Goal: Task Accomplishment & Management: Manage account settings

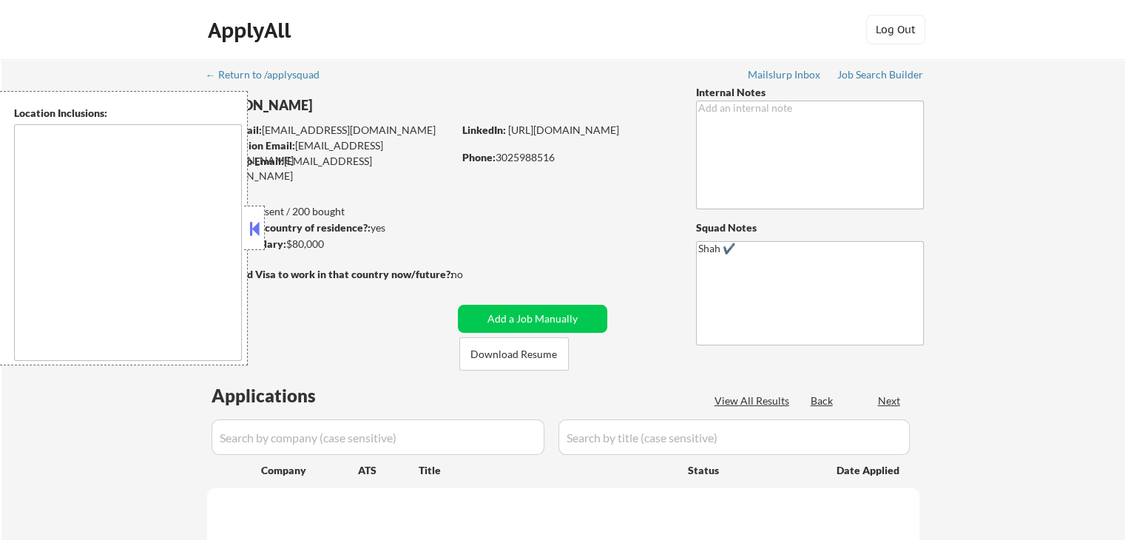
select select ""pending""
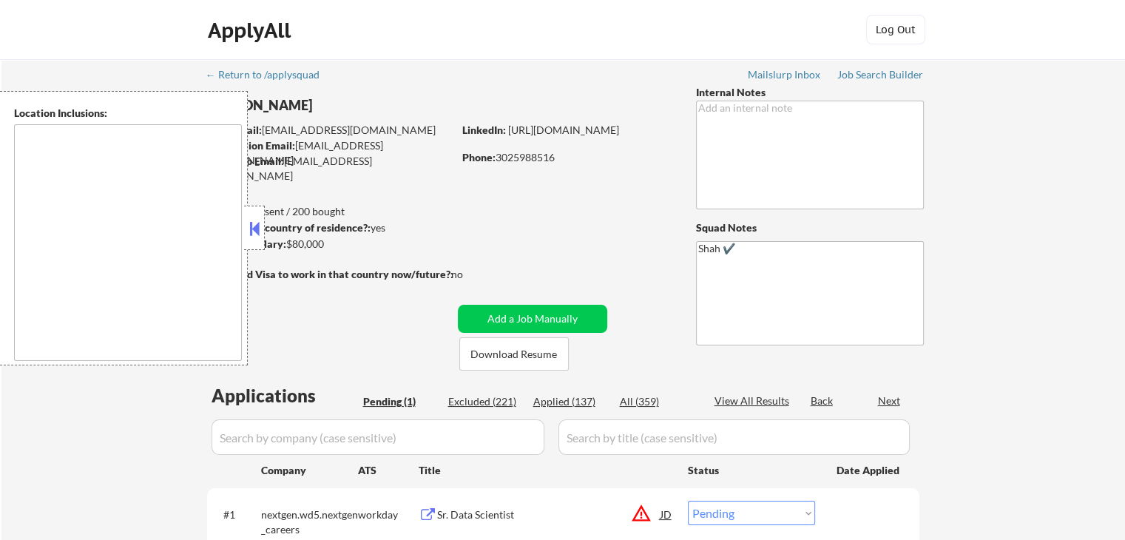
type textarea "[GEOGRAPHIC_DATA], DE [GEOGRAPHIC_DATA], [GEOGRAPHIC_DATA], DE [GEOGRAPHIC_DATA…"
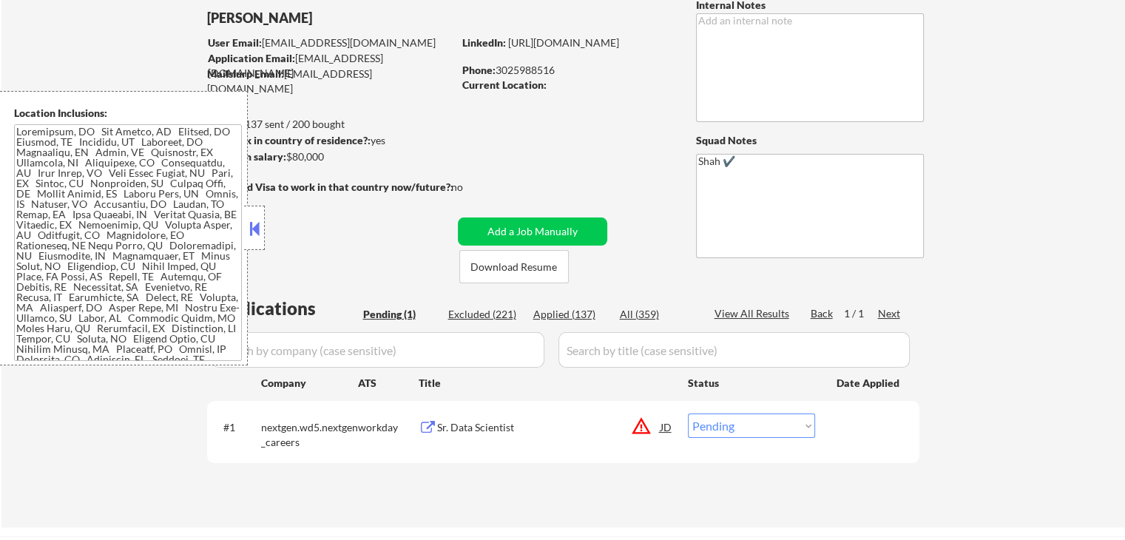
scroll to position [296, 0]
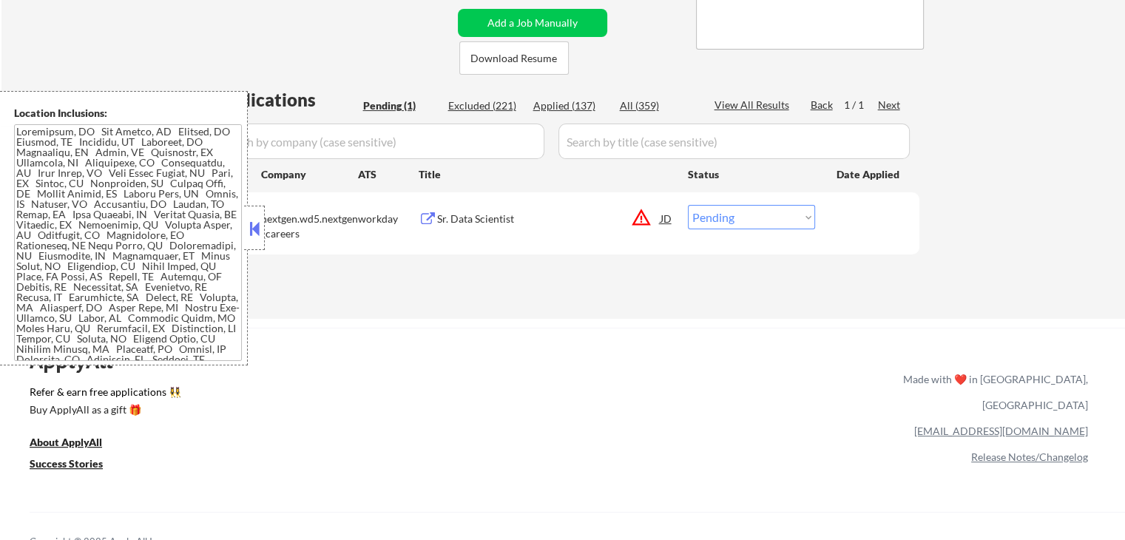
click at [472, 228] on div "Sr. Data Scientist" at bounding box center [548, 218] width 223 height 27
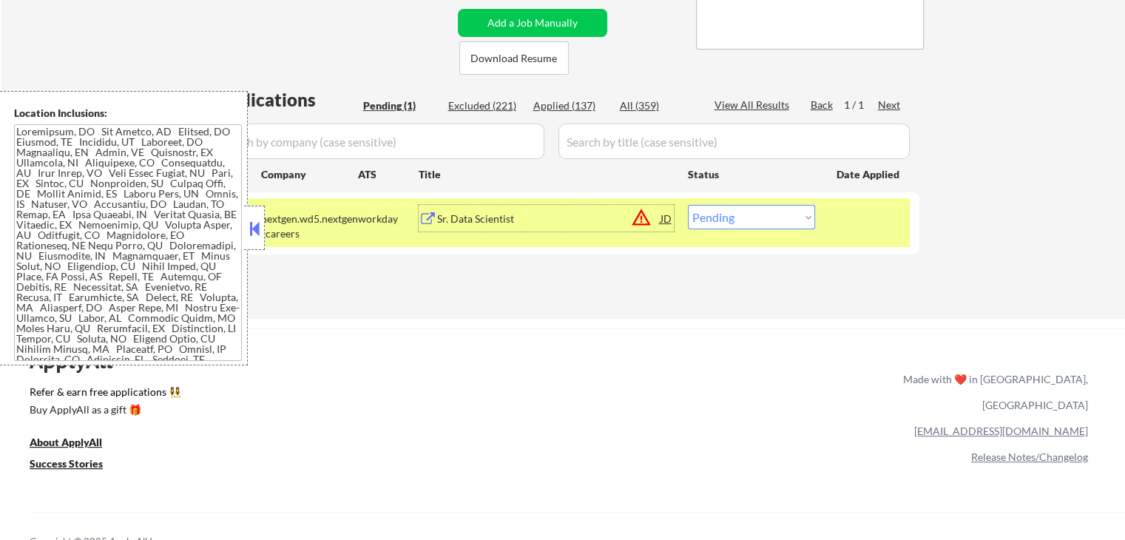
click at [737, 211] on select "Choose an option... Pending Applied Excluded (Questions) Excluded (Expired) Exc…" at bounding box center [751, 217] width 127 height 24
click at [688, 205] on select "Choose an option... Pending Applied Excluded (Questions) Excluded (Expired) Exc…" at bounding box center [751, 217] width 127 height 24
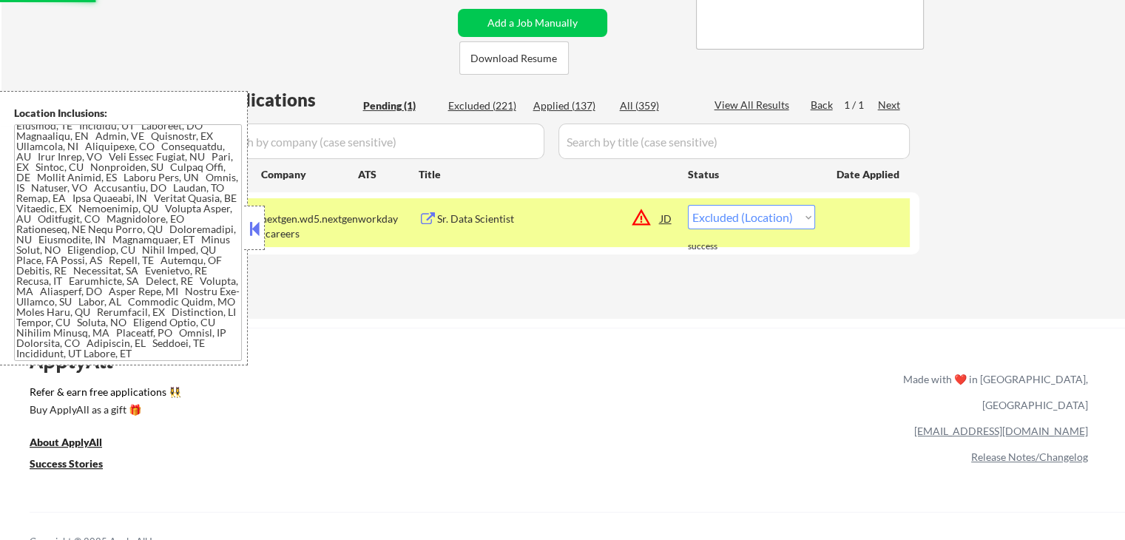
scroll to position [0, 0]
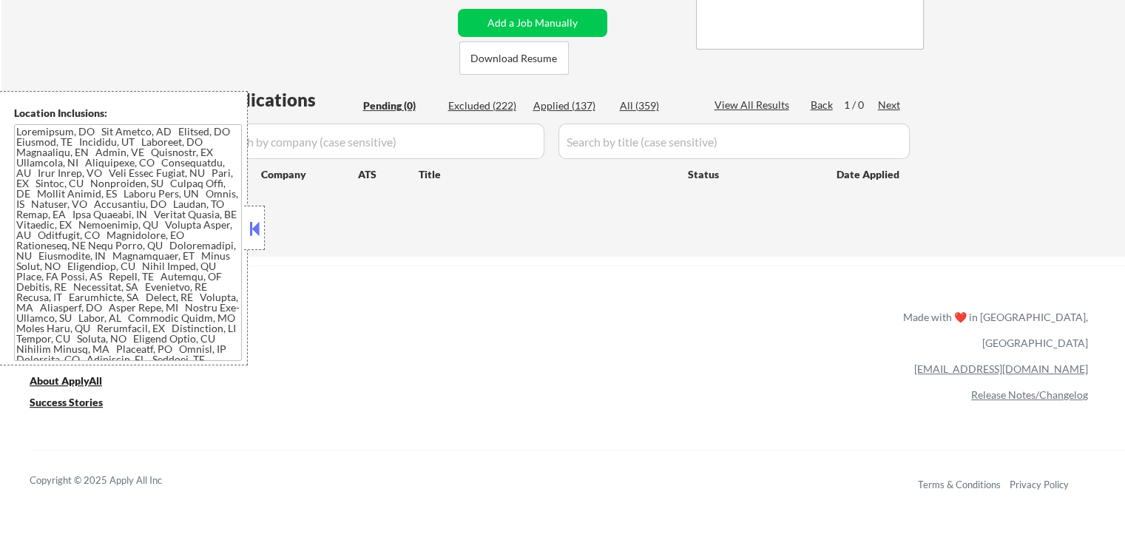
click at [557, 102] on div "Applied (137)" at bounding box center [570, 105] width 74 height 15
select select ""applied""
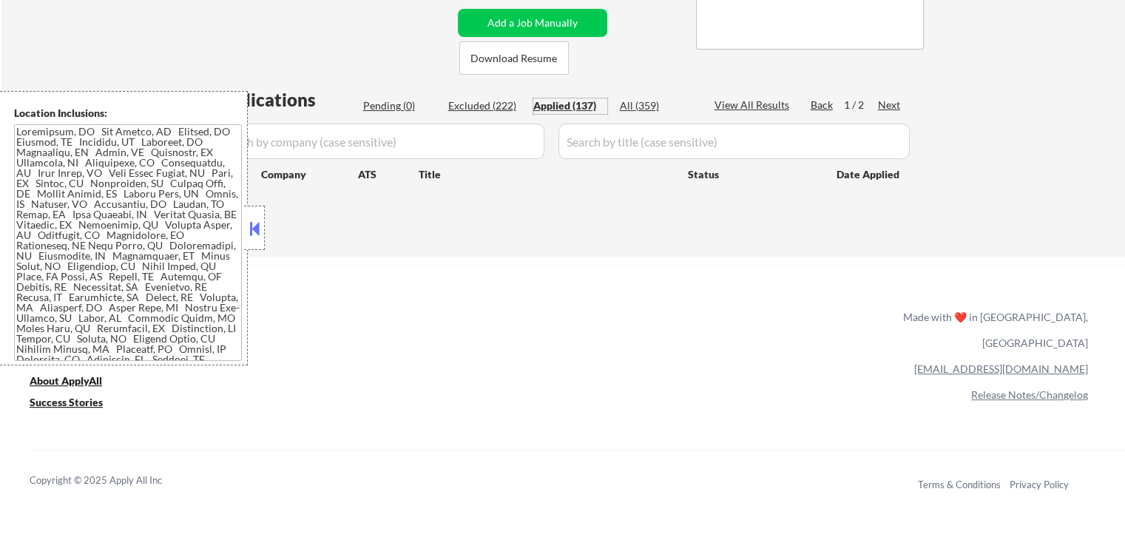
select select ""applied""
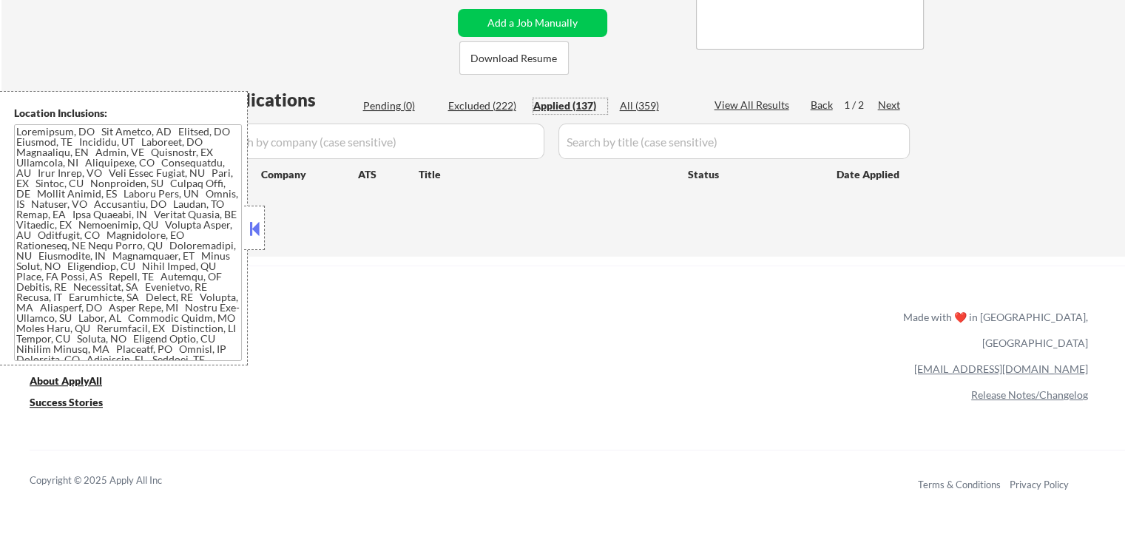
select select ""applied""
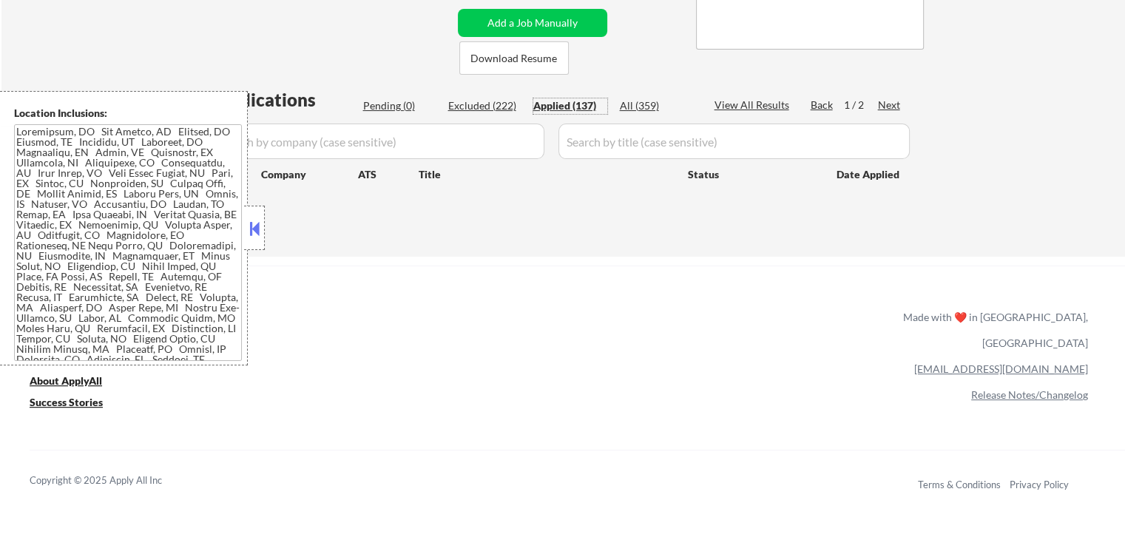
select select ""applied""
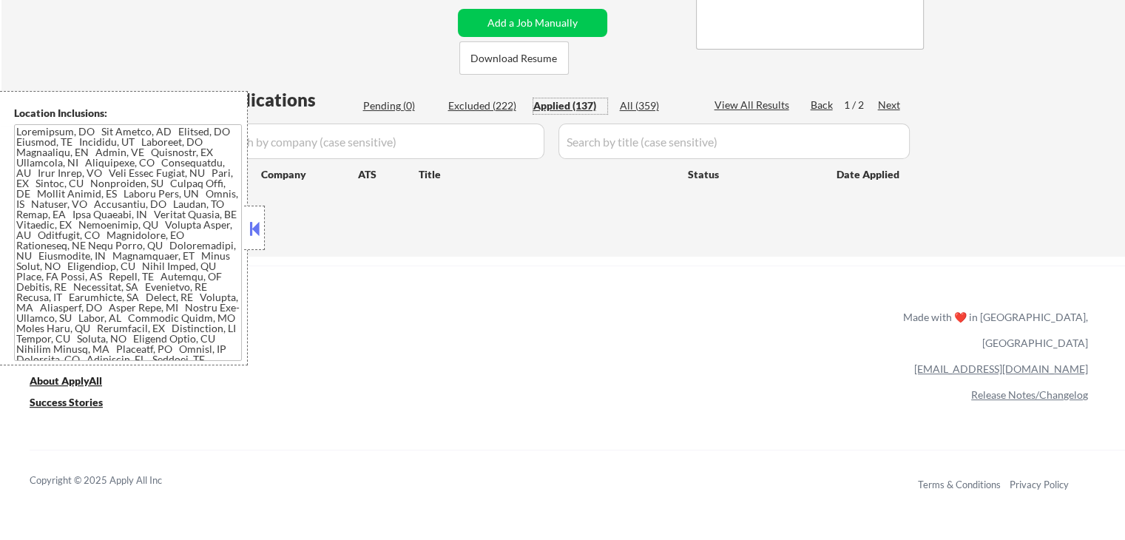
select select ""applied""
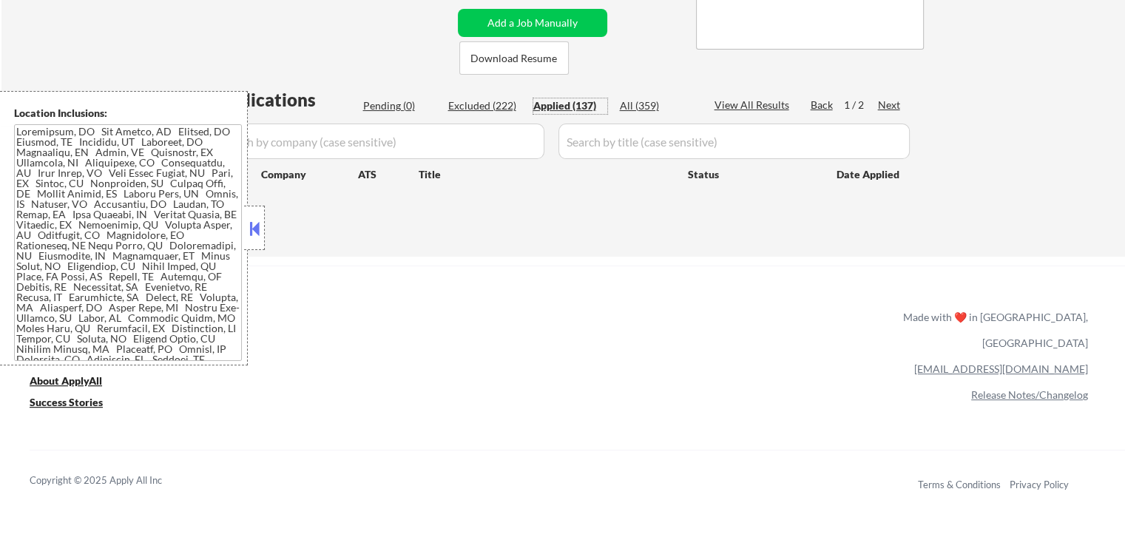
select select ""applied""
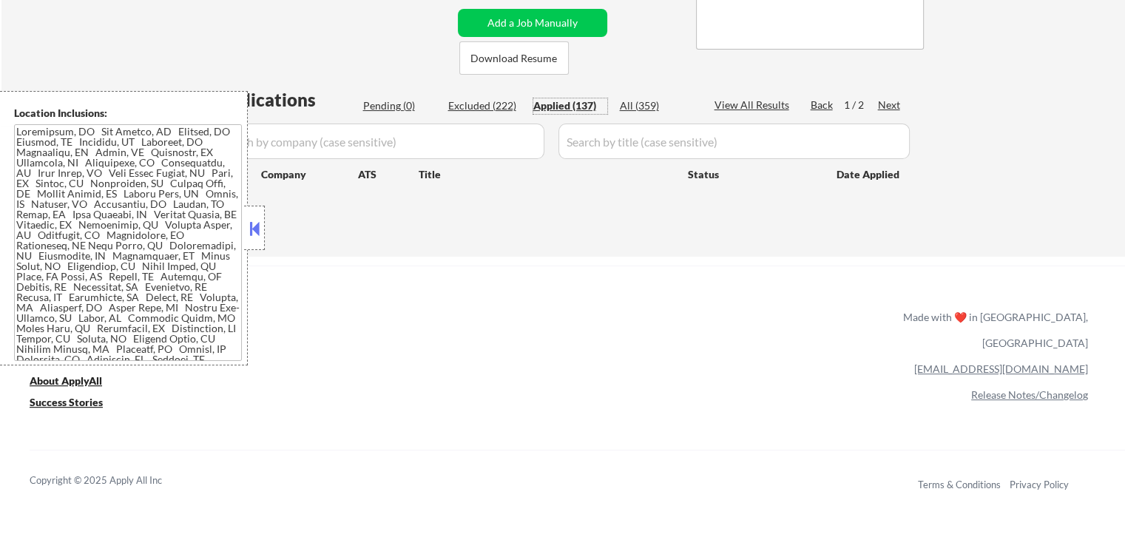
select select ""applied""
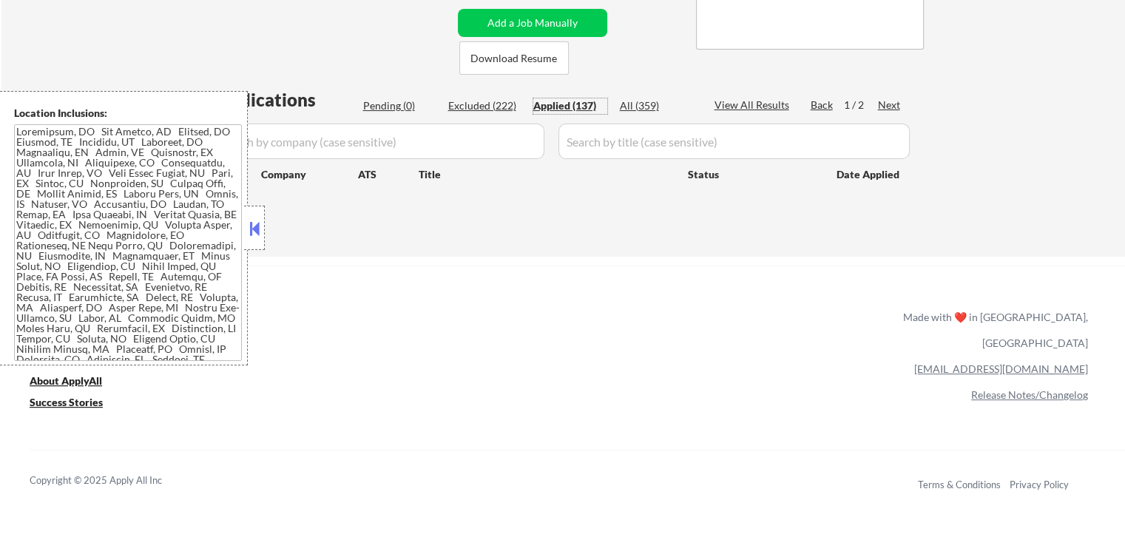
select select ""applied""
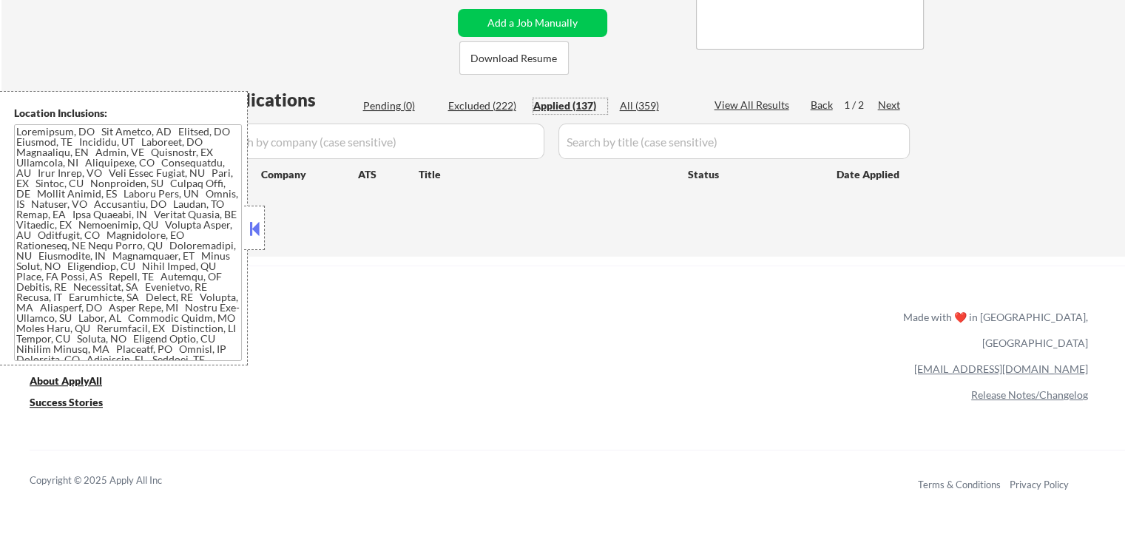
select select ""applied""
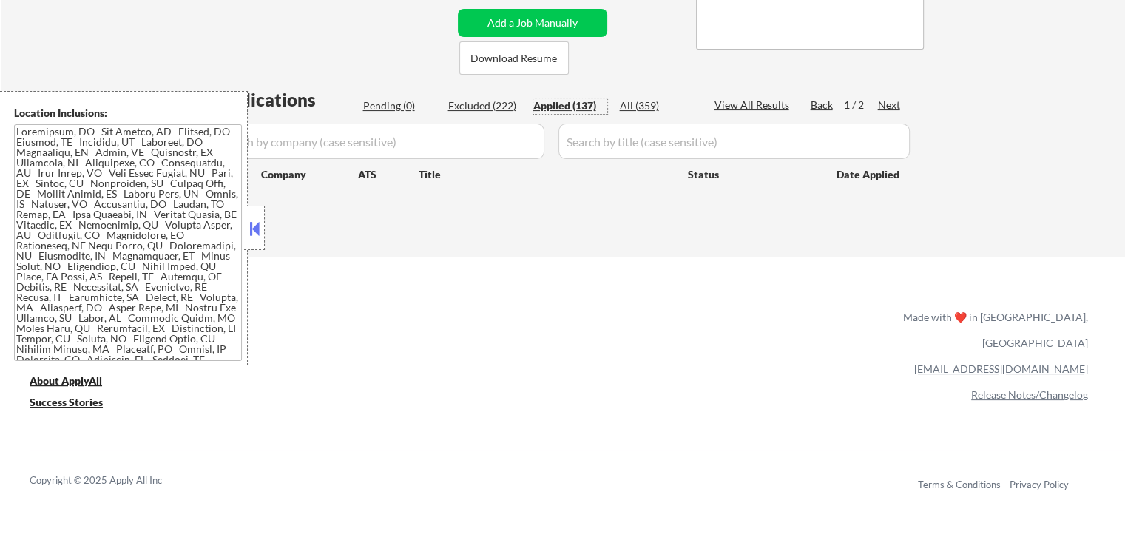
select select ""applied""
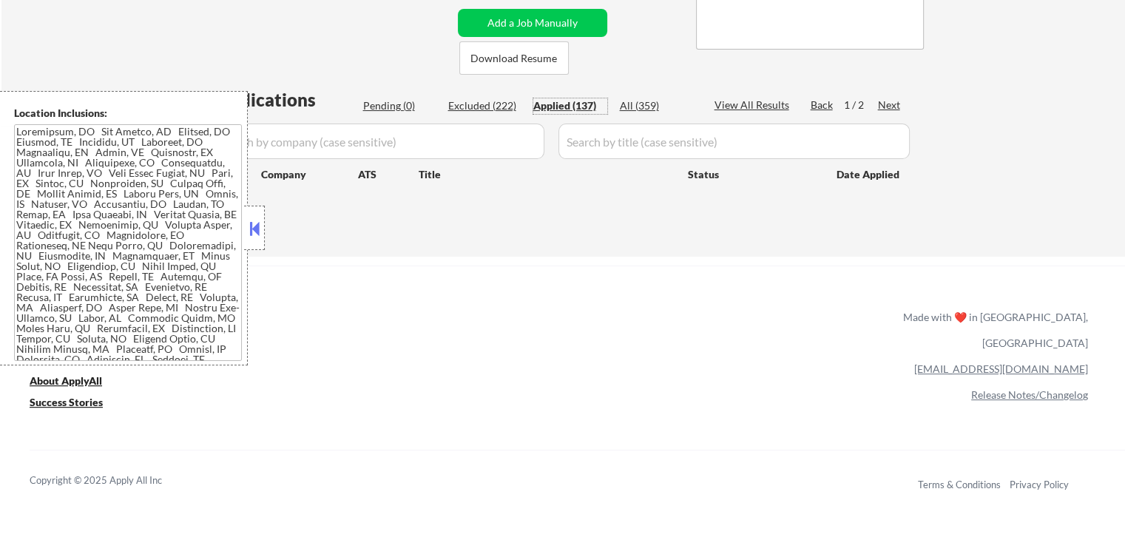
select select ""applied""
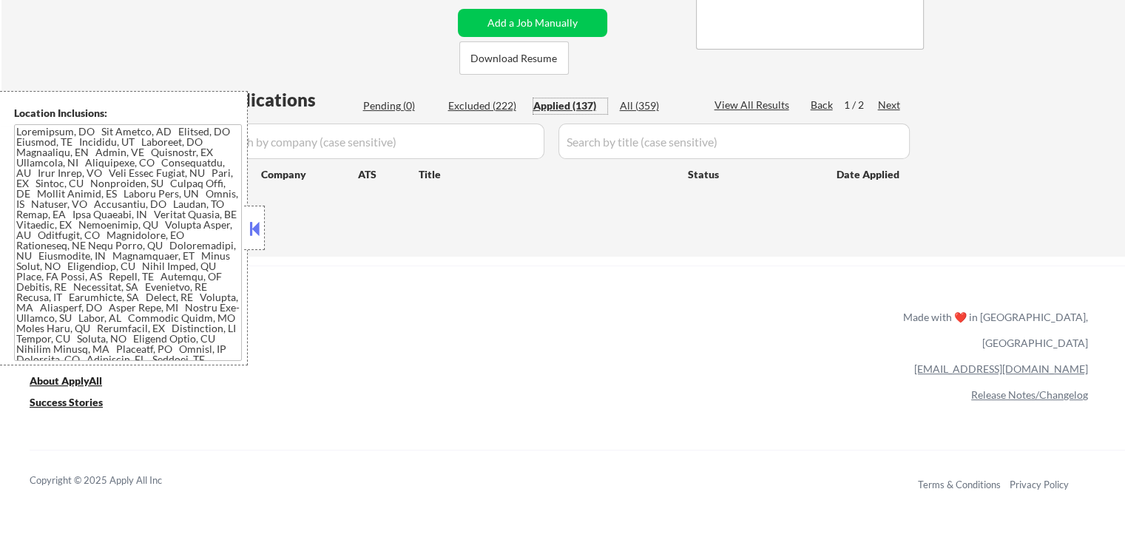
select select ""applied""
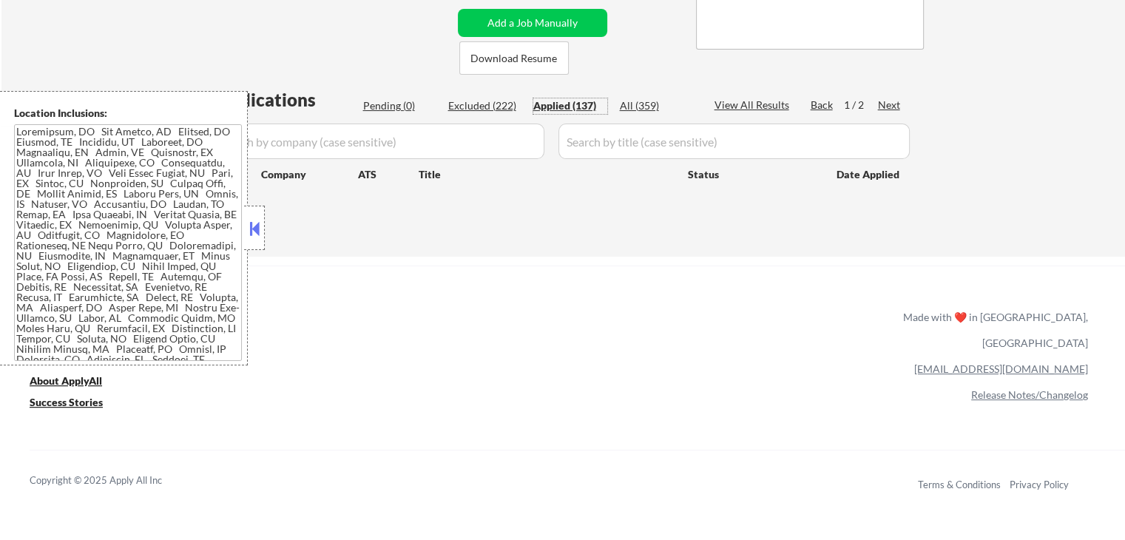
select select ""applied""
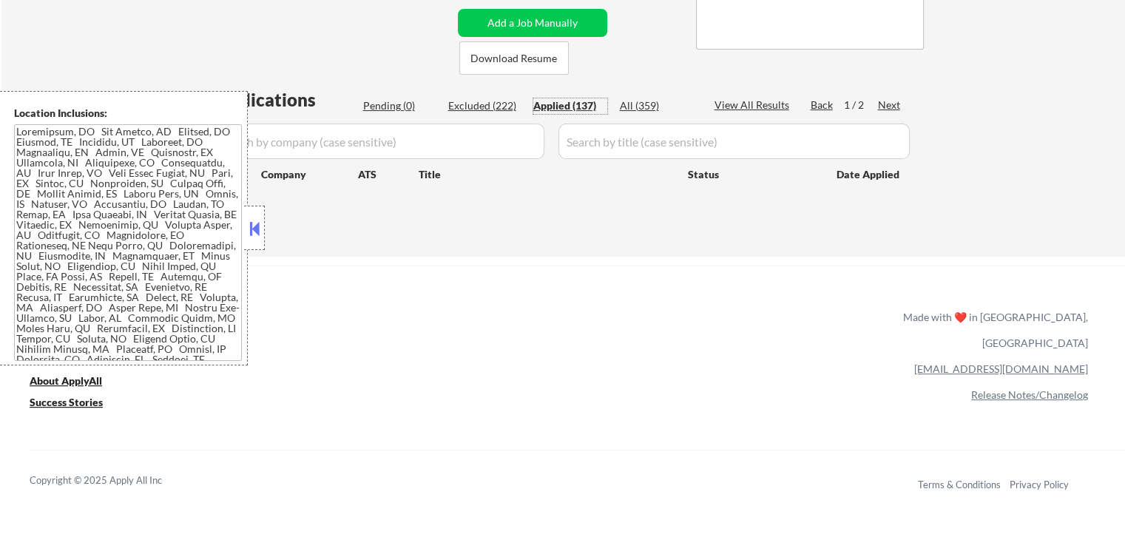
select select ""applied""
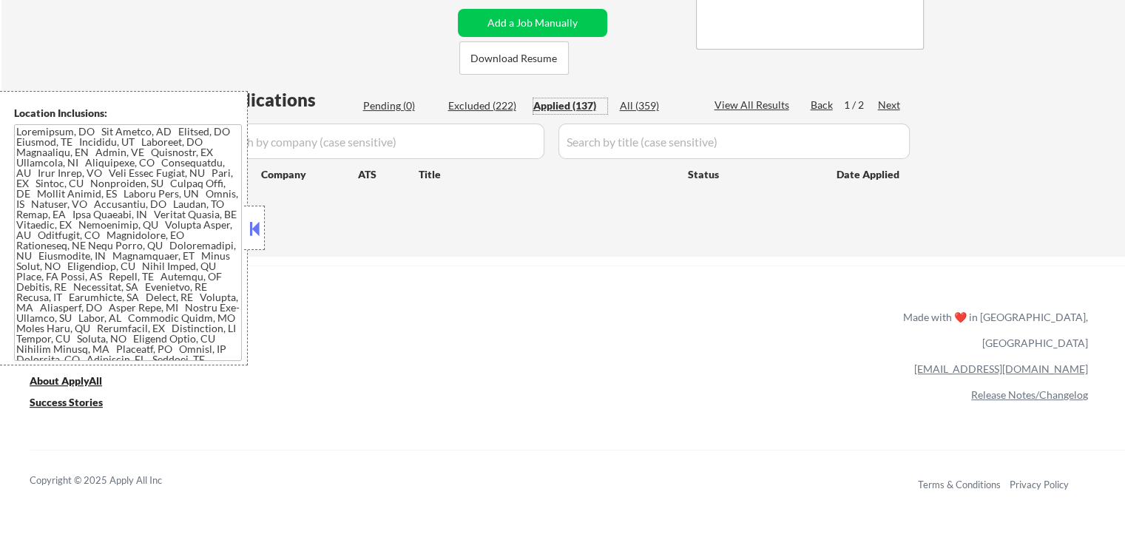
select select ""applied""
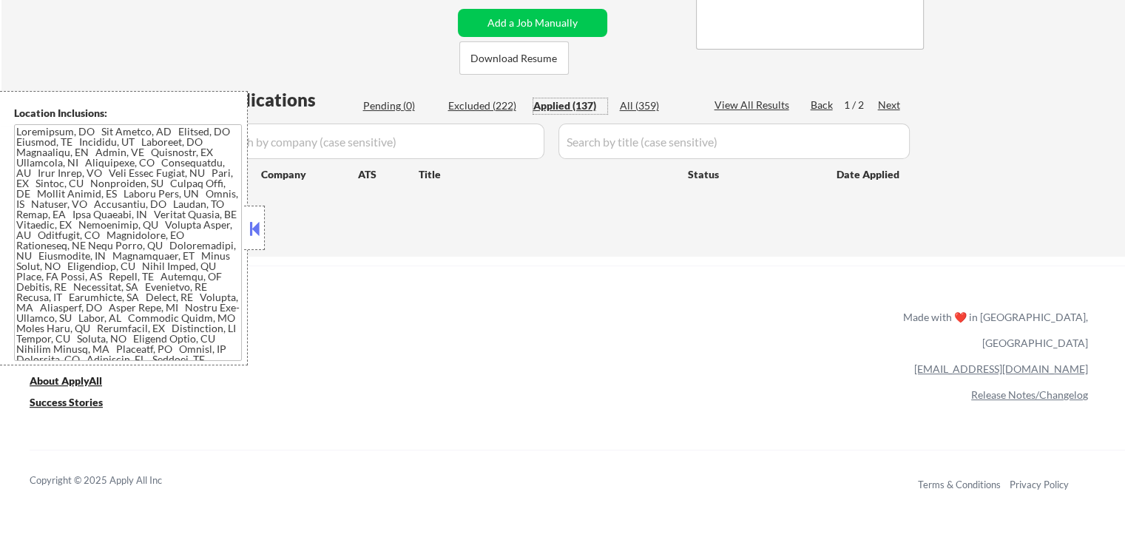
select select ""applied""
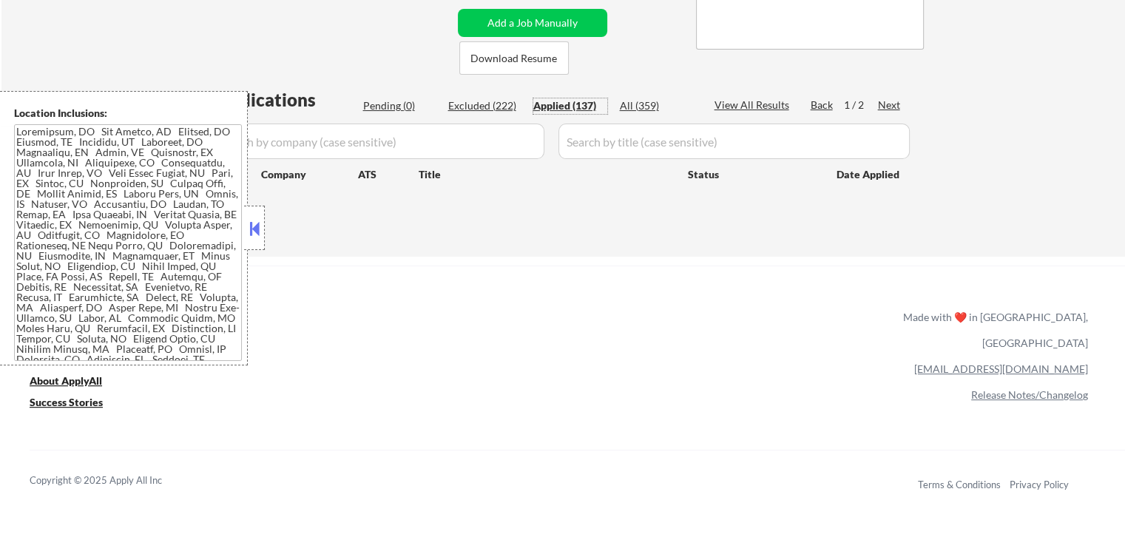
select select ""applied""
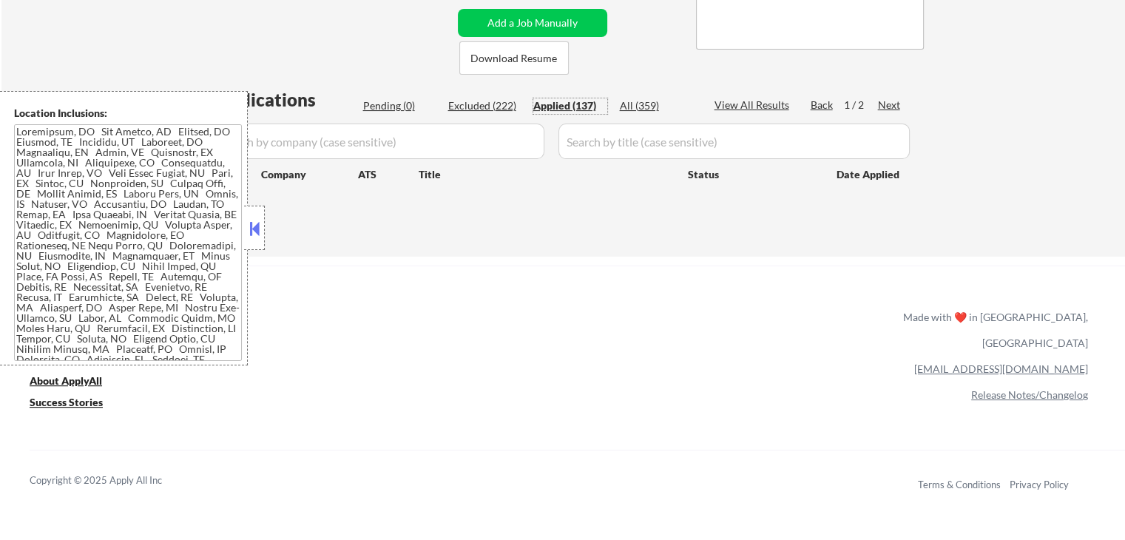
select select ""applied""
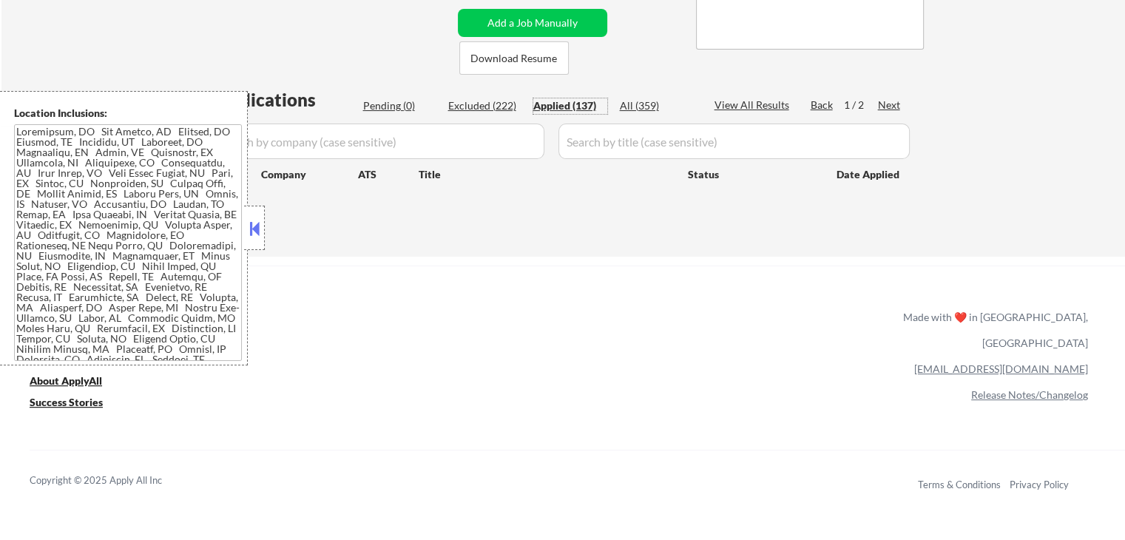
select select ""applied""
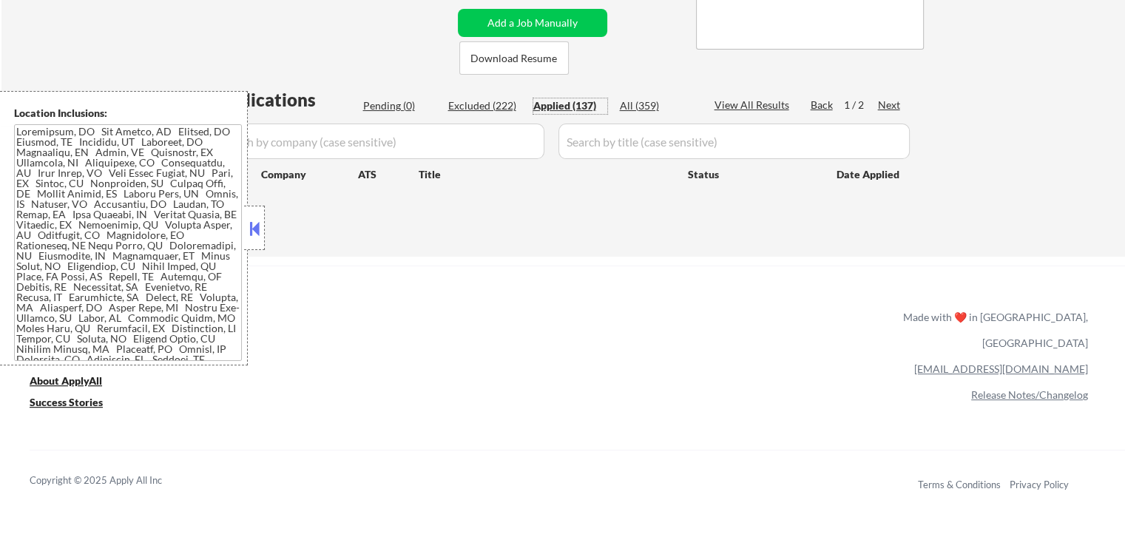
select select ""applied""
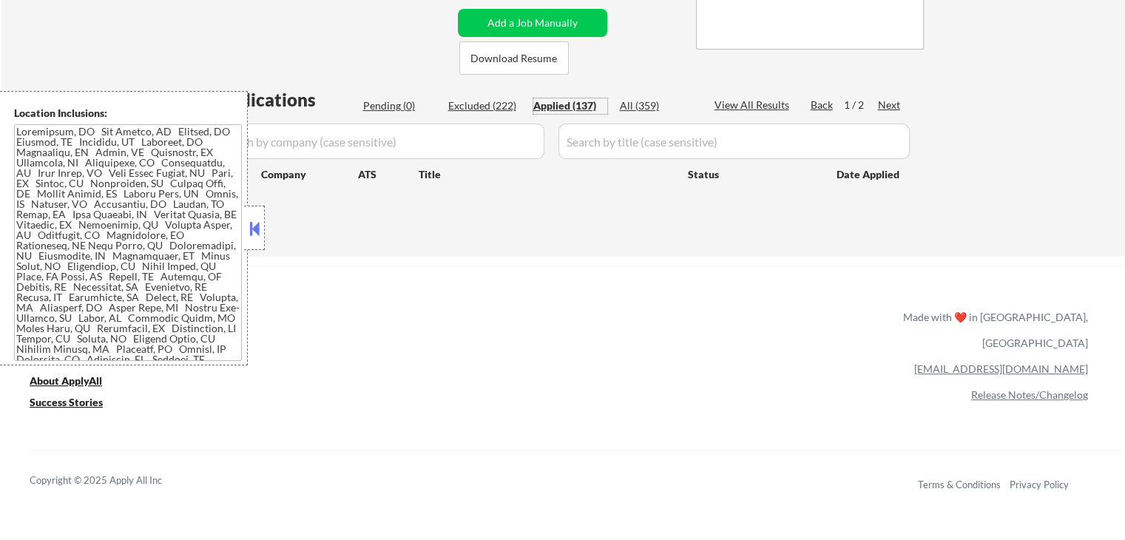
select select ""applied""
